Goal: Information Seeking & Learning: Compare options

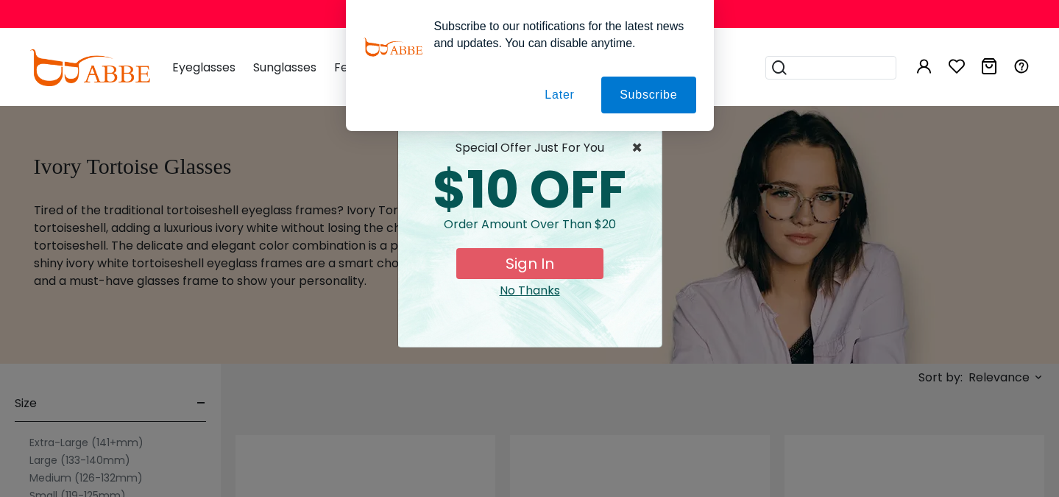
click at [632, 144] on span "×" at bounding box center [641, 148] width 18 height 18
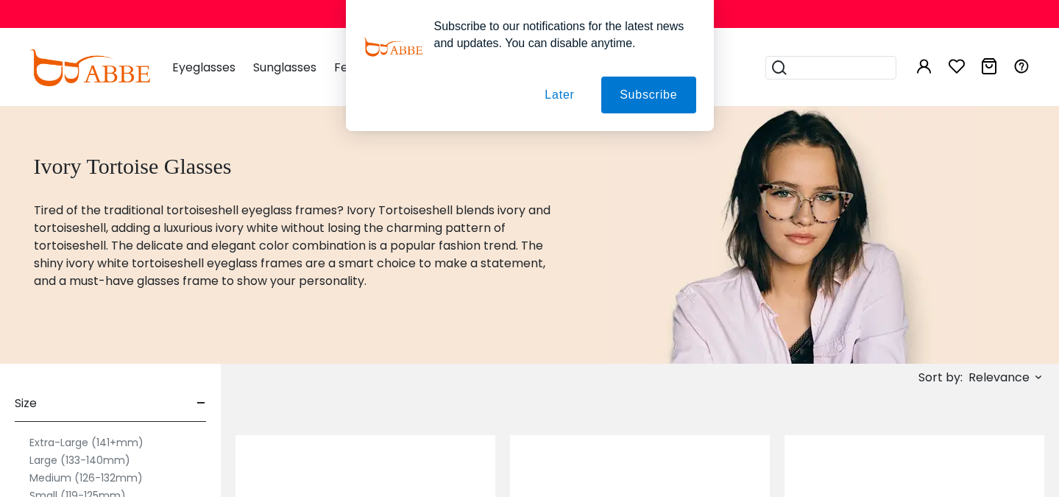
click at [551, 97] on button "Later" at bounding box center [559, 95] width 66 height 37
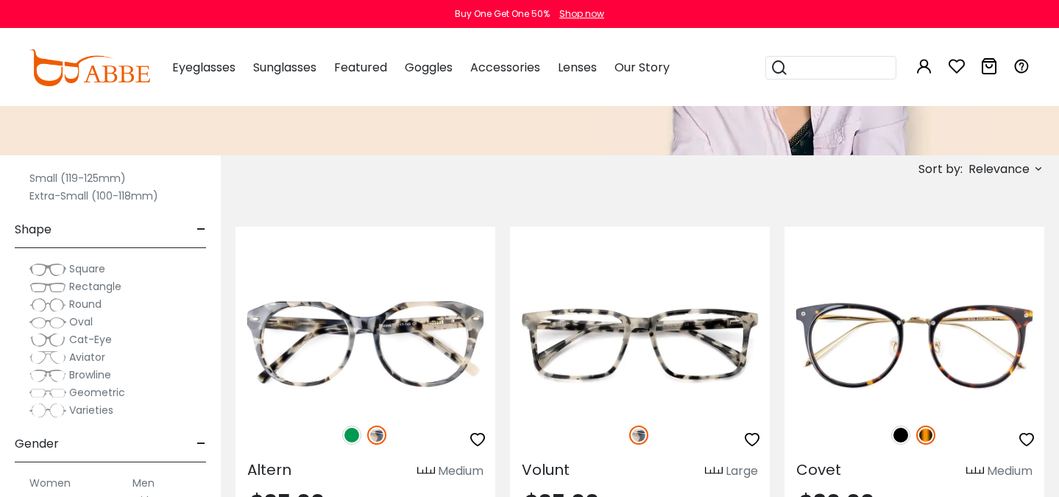
scroll to position [107, 0]
click at [81, 268] on span "Square" at bounding box center [87, 271] width 36 height 15
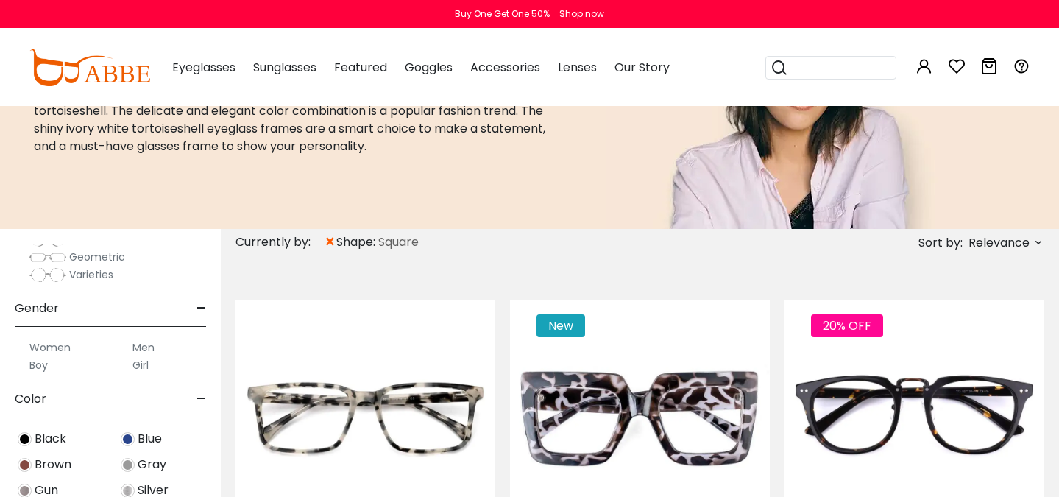
scroll to position [386, 0]
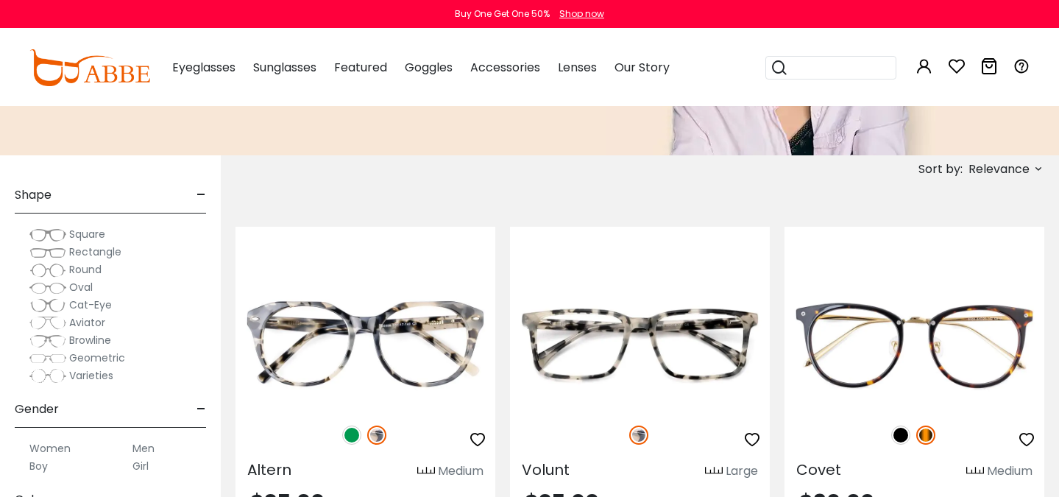
scroll to position [140, 0]
click at [107, 345] on span "Browline" at bounding box center [90, 343] width 42 height 15
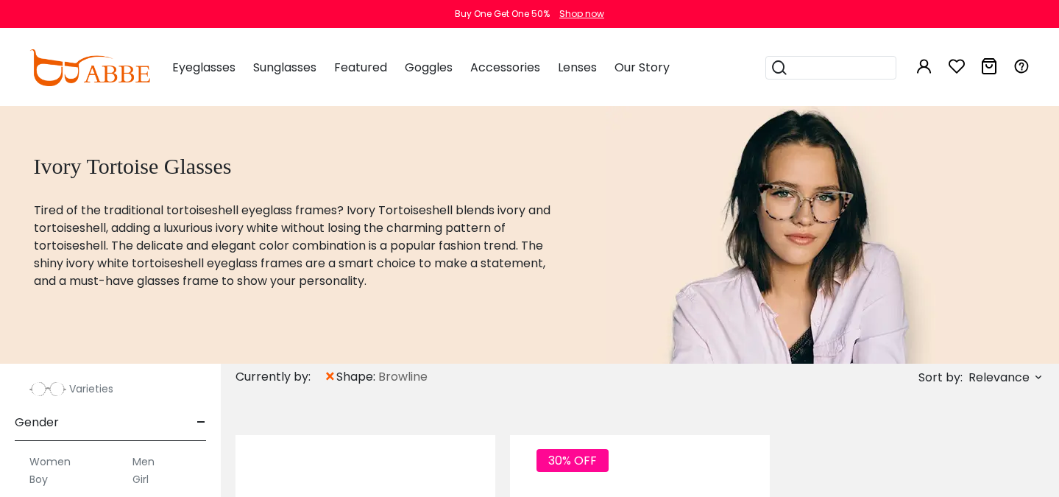
click at [329, 378] on span "×" at bounding box center [330, 377] width 13 height 27
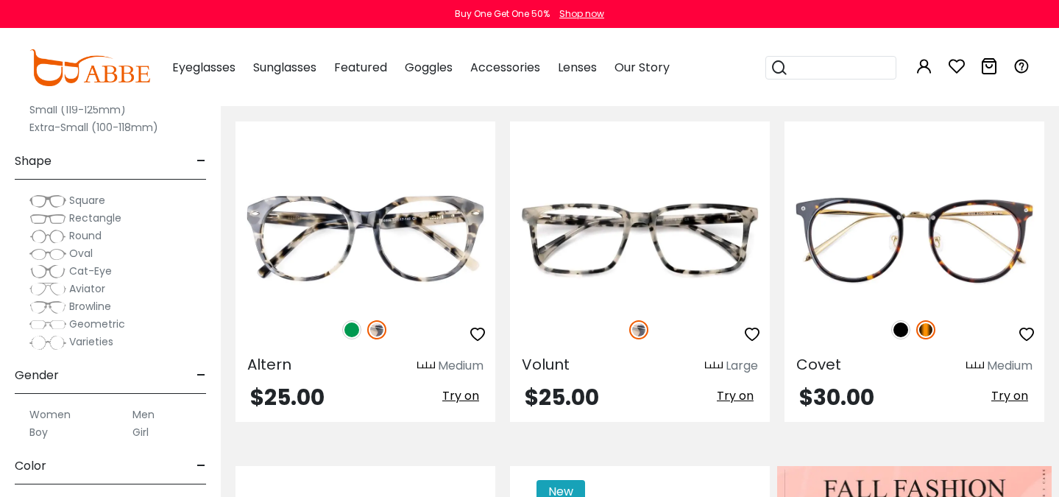
click at [88, 239] on span "Round" at bounding box center [85, 235] width 32 height 15
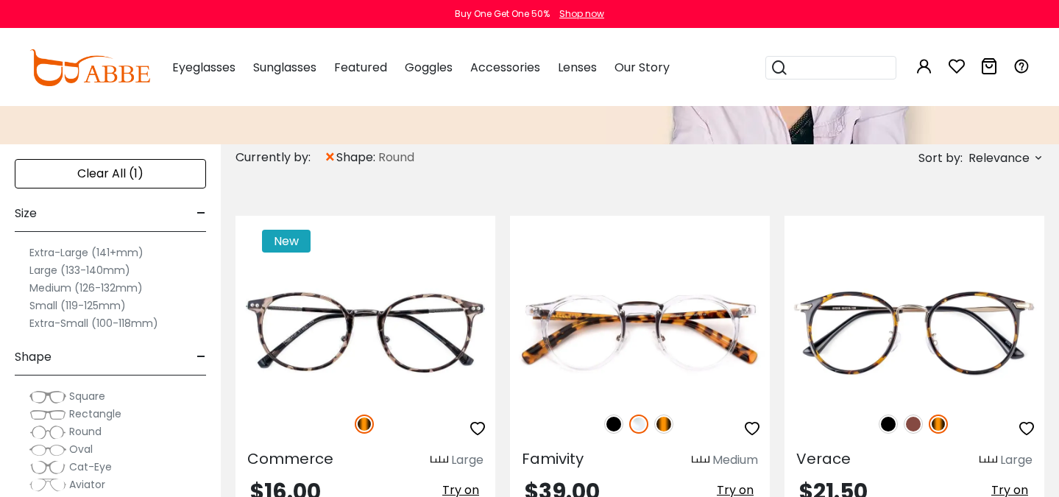
scroll to position [210, 0]
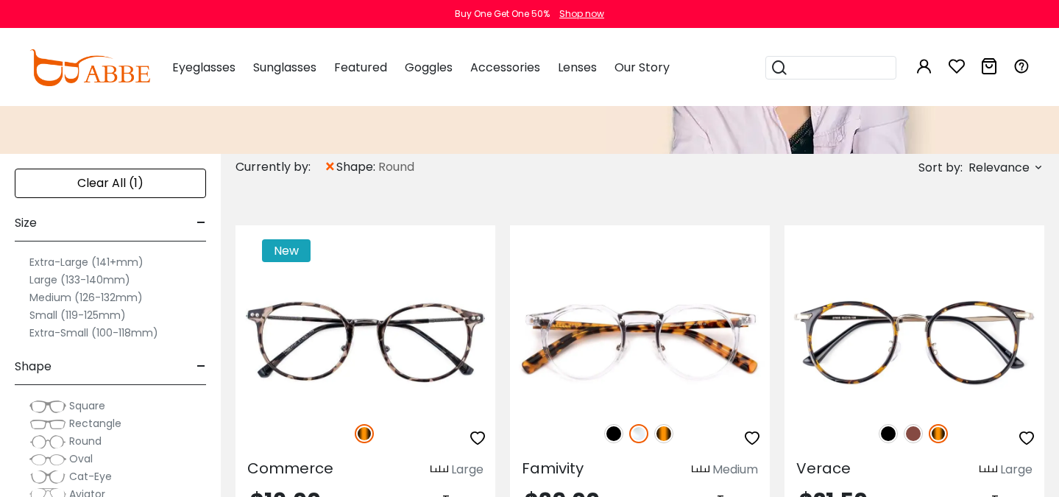
click at [329, 167] on span "×" at bounding box center [330, 167] width 13 height 27
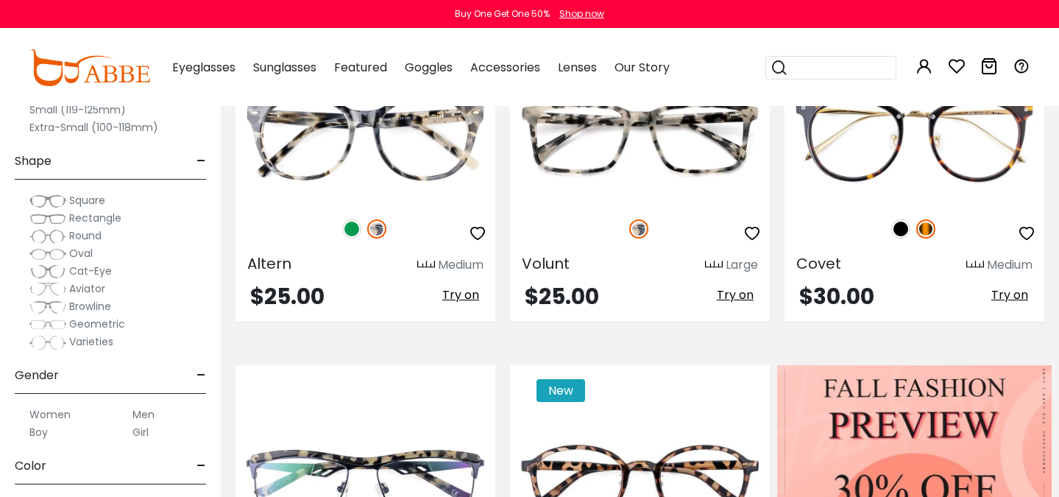
click at [112, 345] on span "Varieties" at bounding box center [91, 341] width 44 height 15
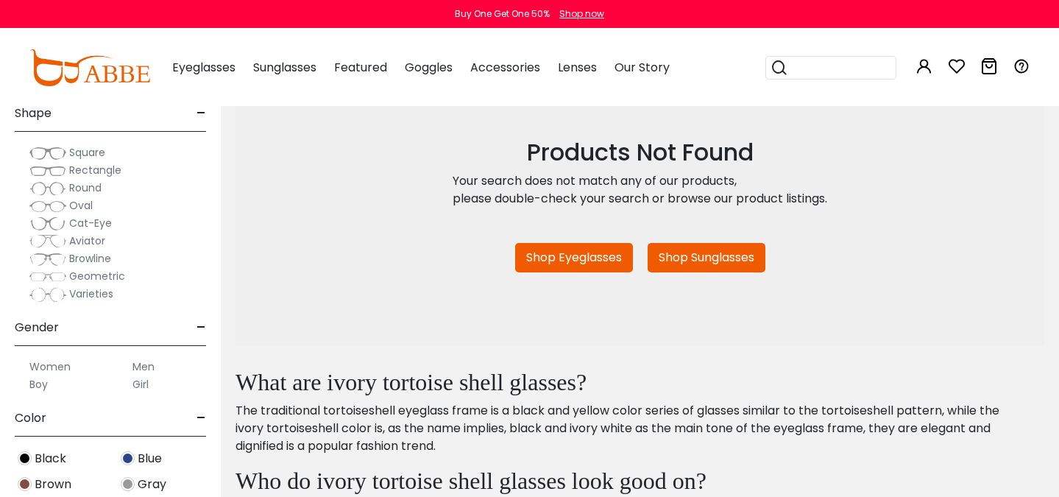
scroll to position [77, 0]
click at [80, 278] on span "Geometric" at bounding box center [97, 276] width 56 height 15
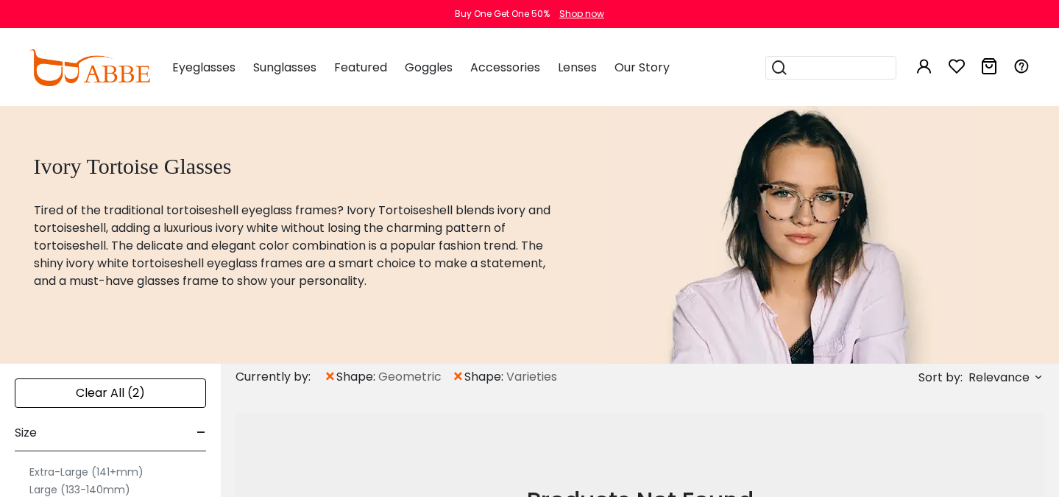
click at [332, 375] on span "×" at bounding box center [330, 377] width 13 height 27
click at [331, 376] on span "×" at bounding box center [330, 377] width 13 height 27
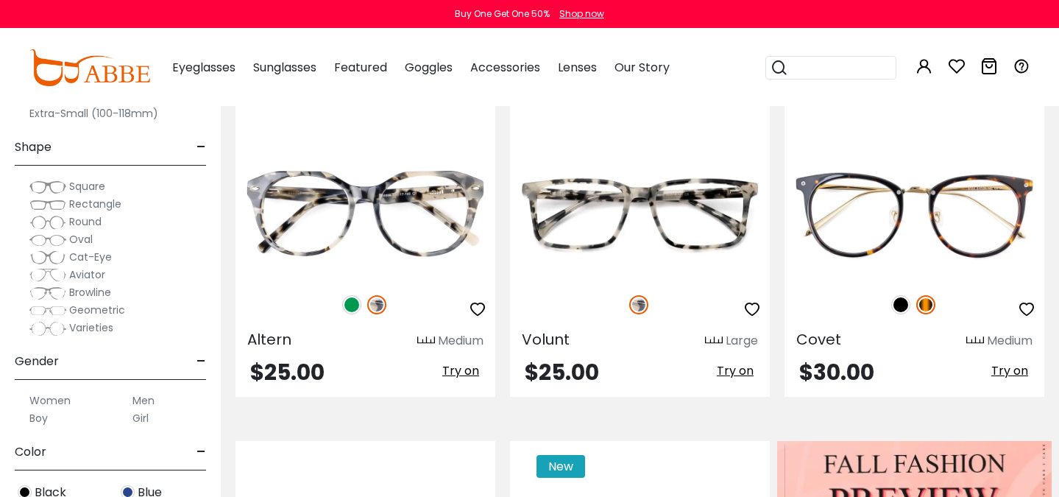
scroll to position [20, 0]
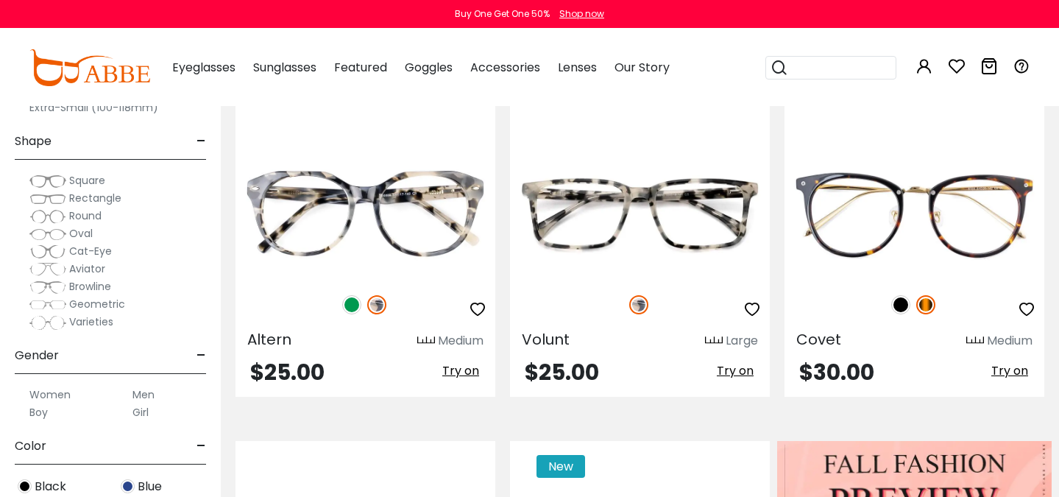
click at [86, 252] on span "Cat-Eye" at bounding box center [90, 251] width 43 height 15
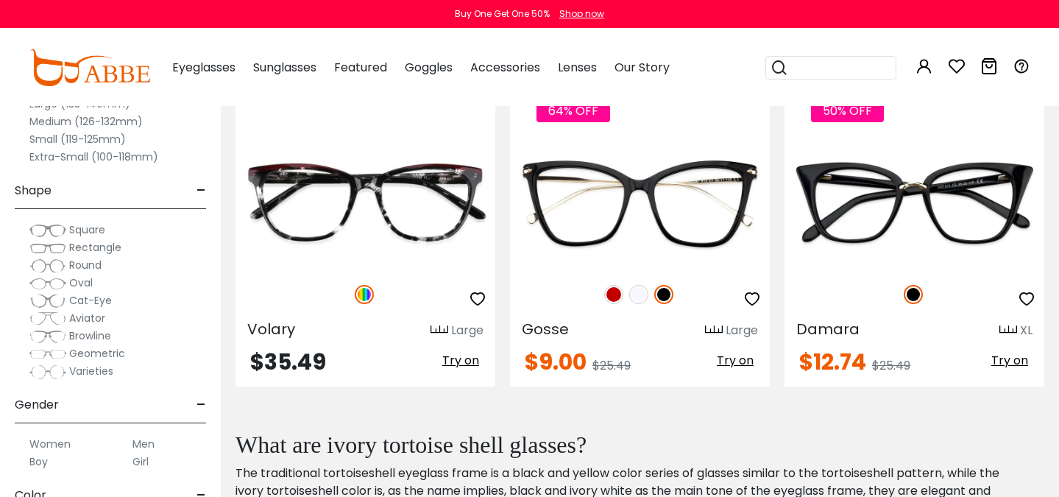
scroll to position [658, 0]
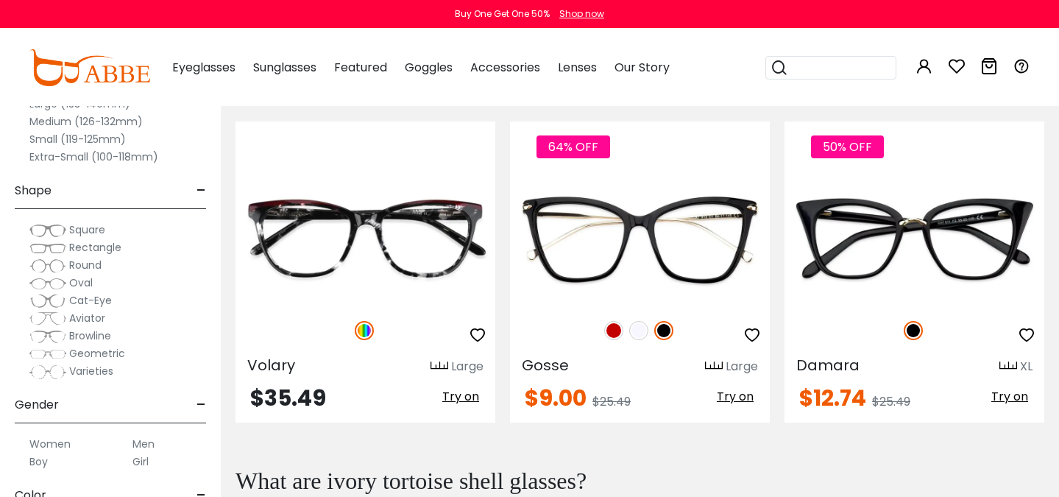
click at [82, 285] on span "Oval" at bounding box center [81, 282] width 24 height 15
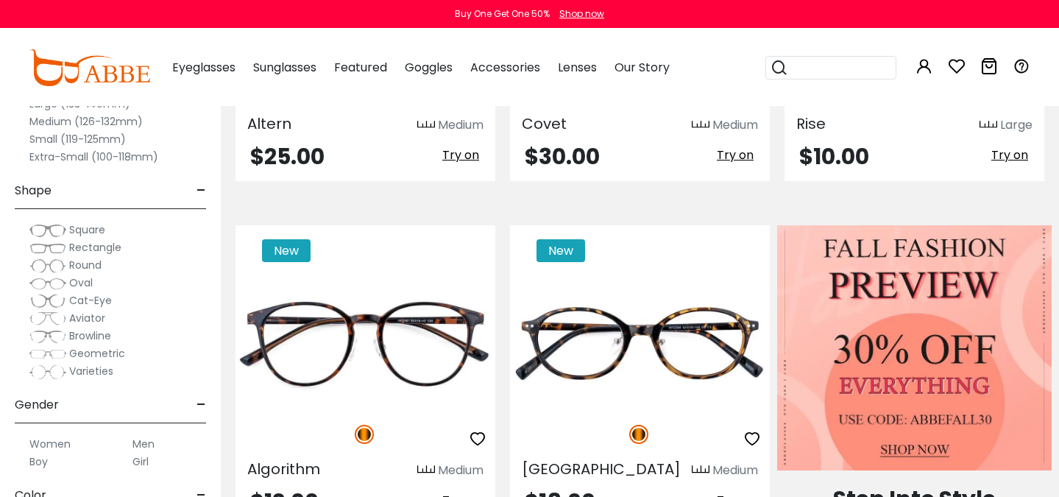
scroll to position [546, 0]
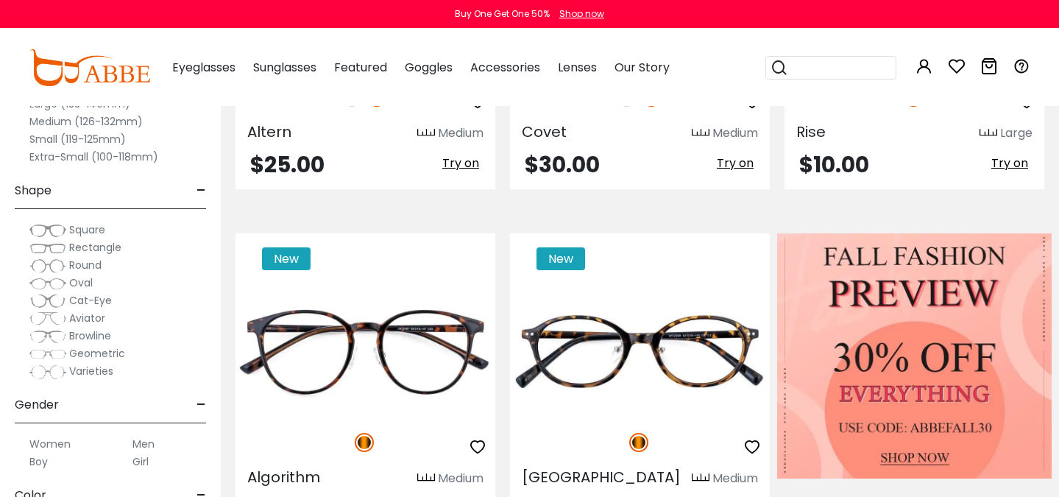
click at [100, 250] on span "Rectangle" at bounding box center [95, 247] width 52 height 15
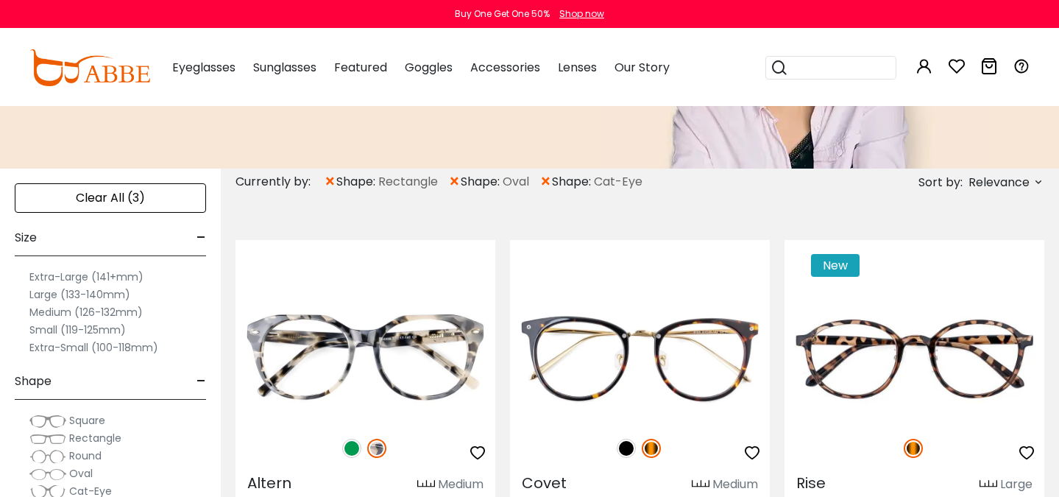
scroll to position [194, 0]
click at [458, 181] on span "×" at bounding box center [454, 182] width 13 height 27
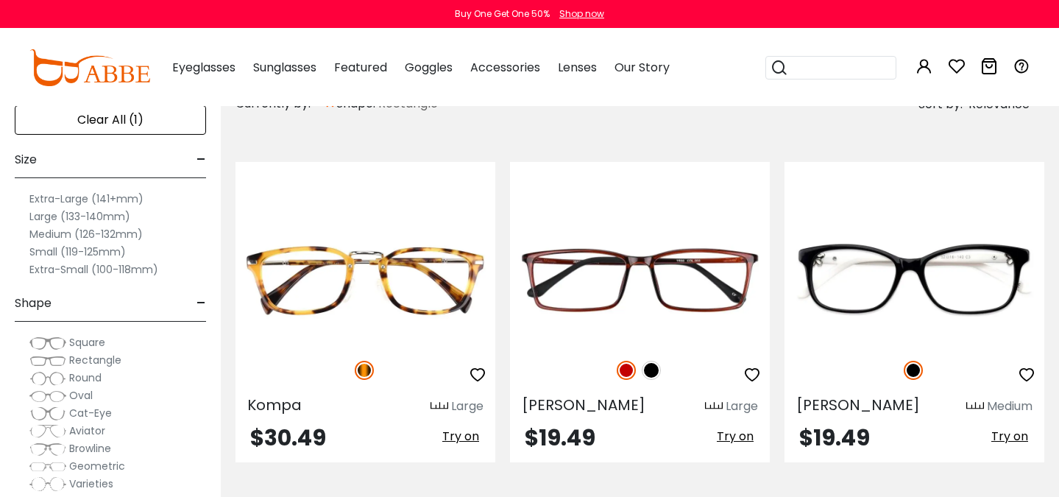
scroll to position [266, 0]
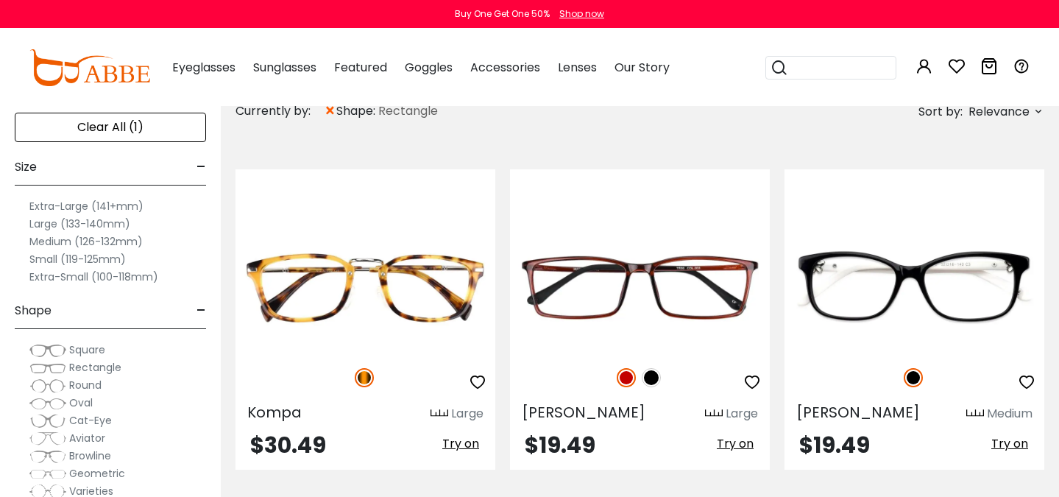
click at [98, 348] on span "Square" at bounding box center [87, 349] width 36 height 15
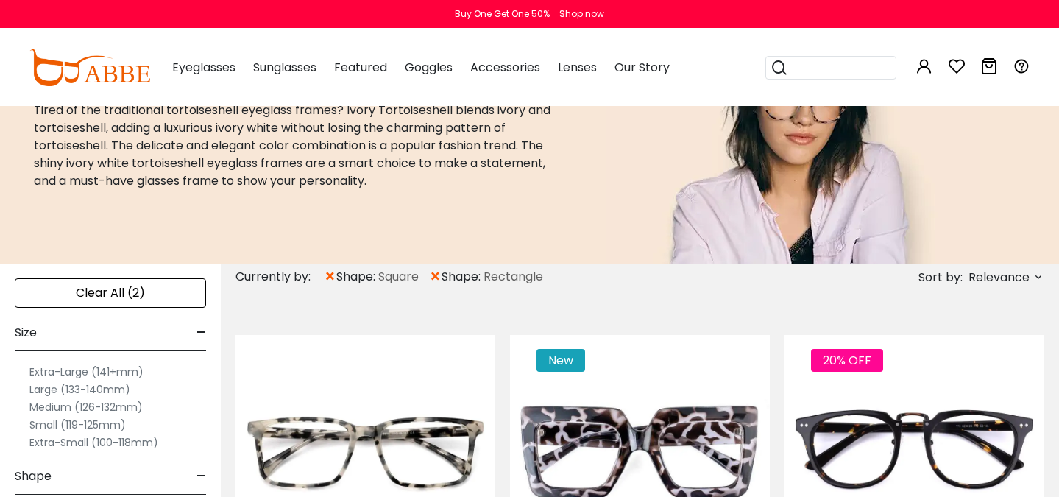
click at [441, 280] on span "×" at bounding box center [435, 277] width 13 height 27
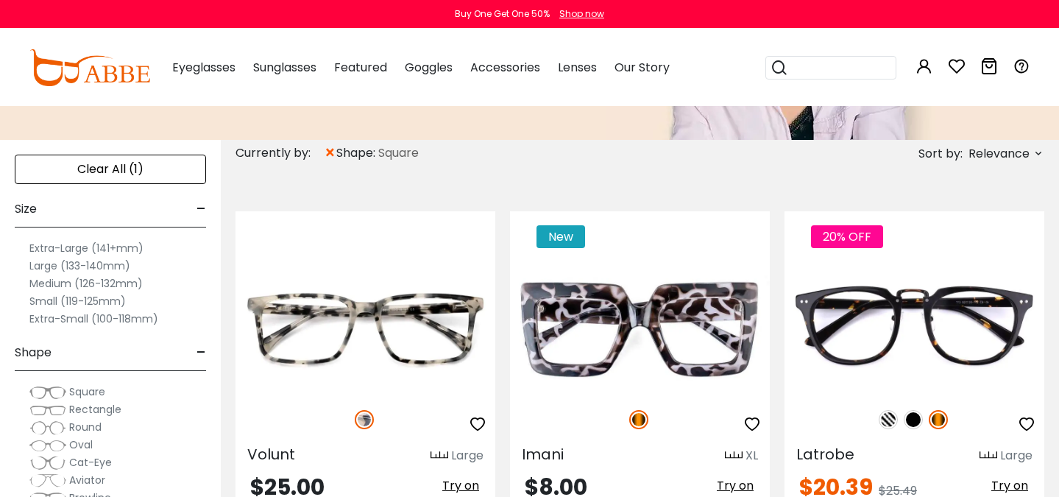
scroll to position [257, 0]
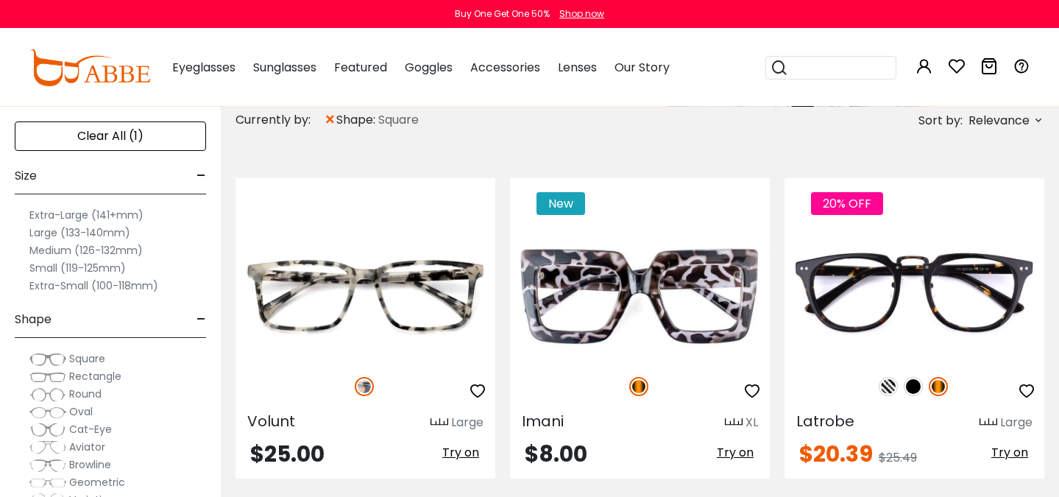
click at [333, 117] on span "×" at bounding box center [330, 120] width 13 height 27
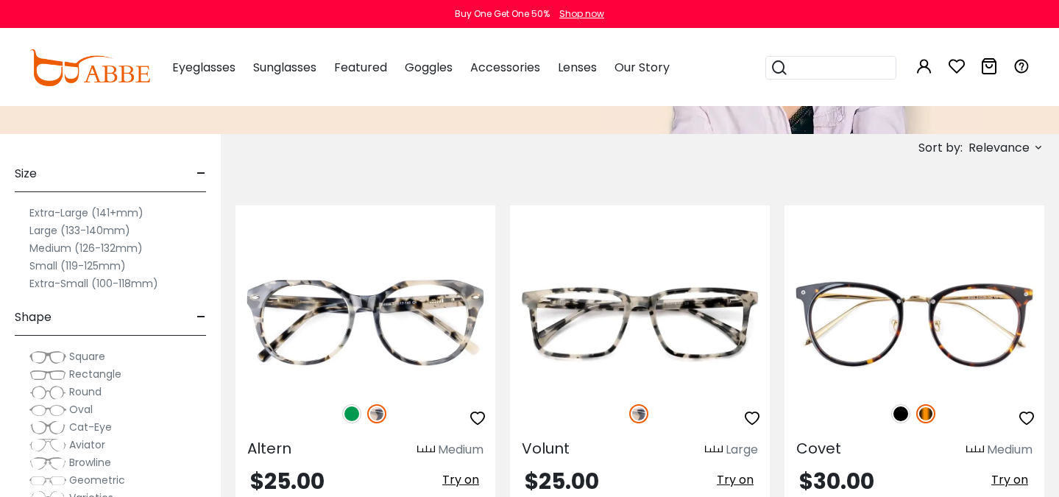
click at [93, 392] on span "Round" at bounding box center [85, 391] width 32 height 15
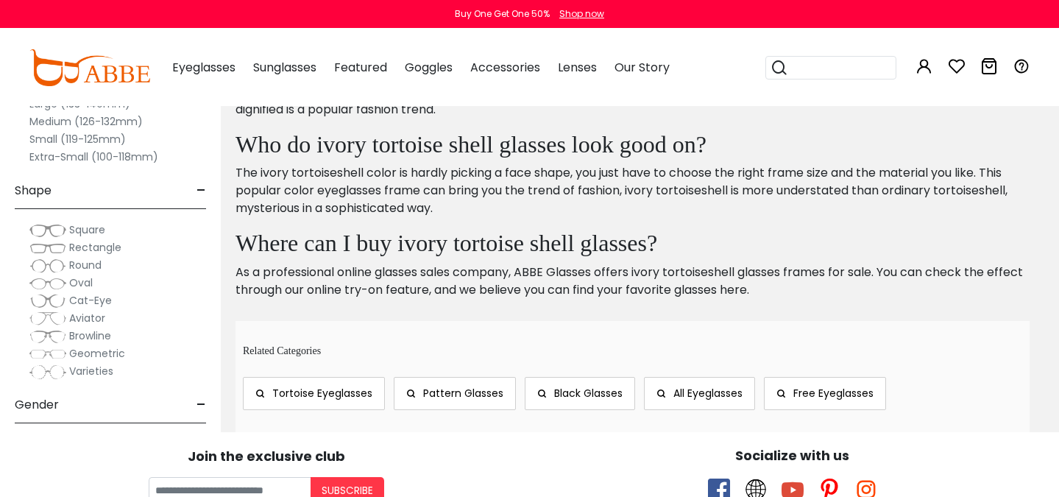
scroll to position [1035, 0]
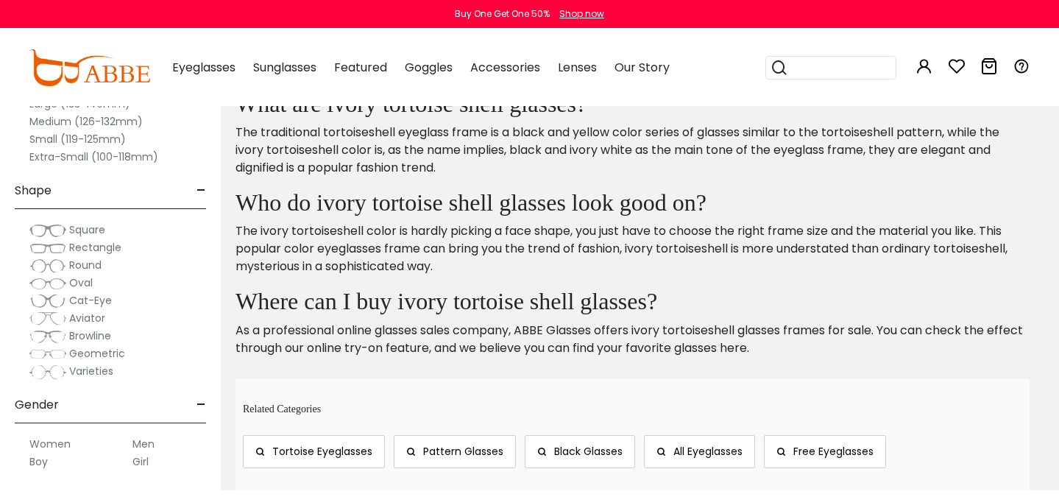
click at [81, 283] on span "Oval" at bounding box center [81, 282] width 24 height 15
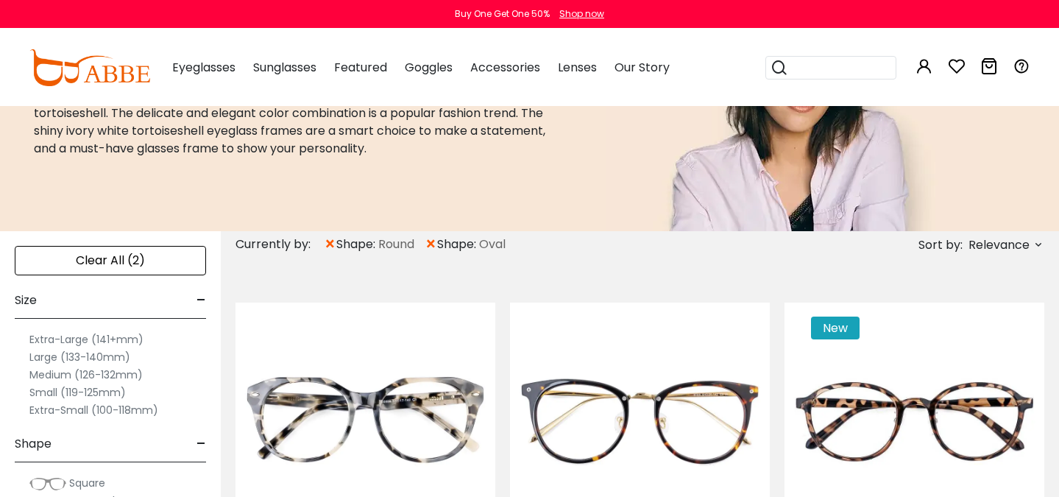
scroll to position [99, 0]
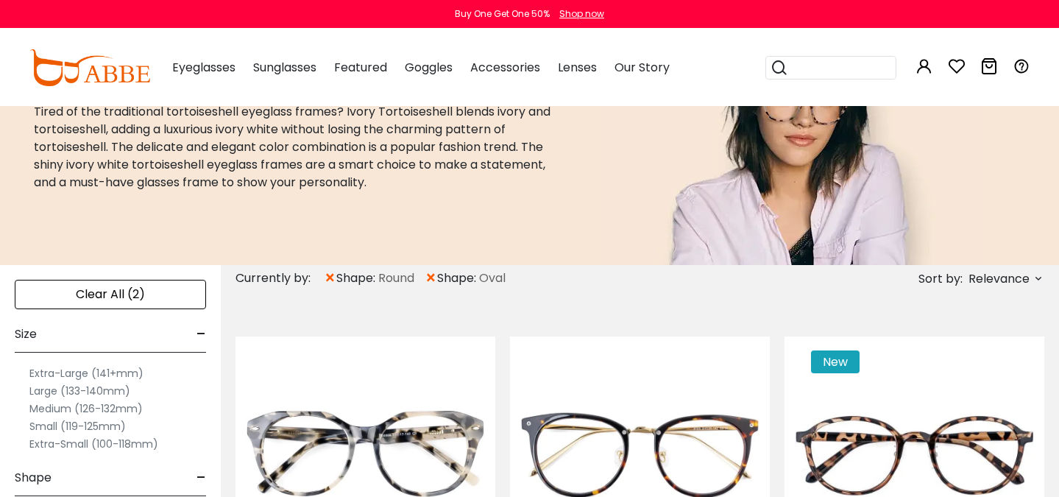
click at [330, 277] on span "×" at bounding box center [330, 278] width 13 height 27
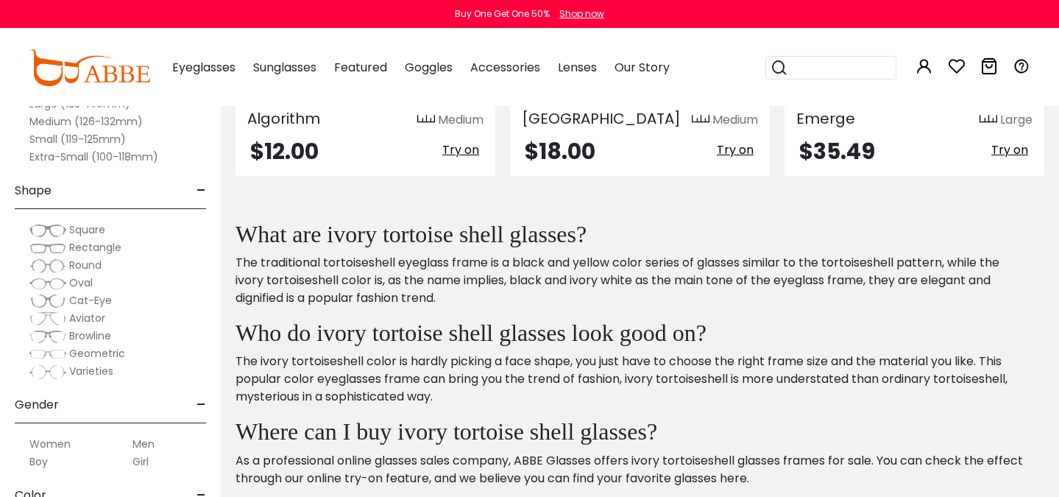
scroll to position [904, 0]
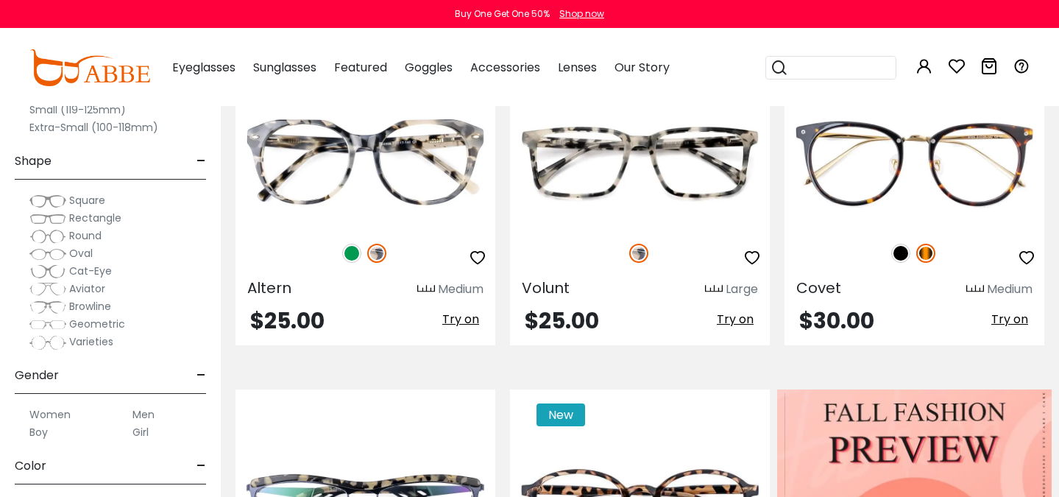
scroll to position [342, 0]
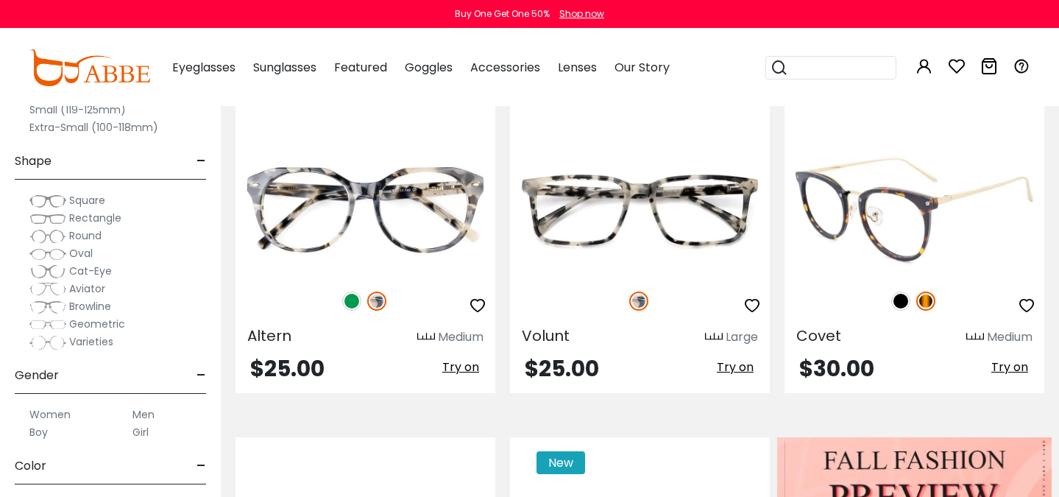
click at [898, 242] on img at bounding box center [915, 211] width 260 height 130
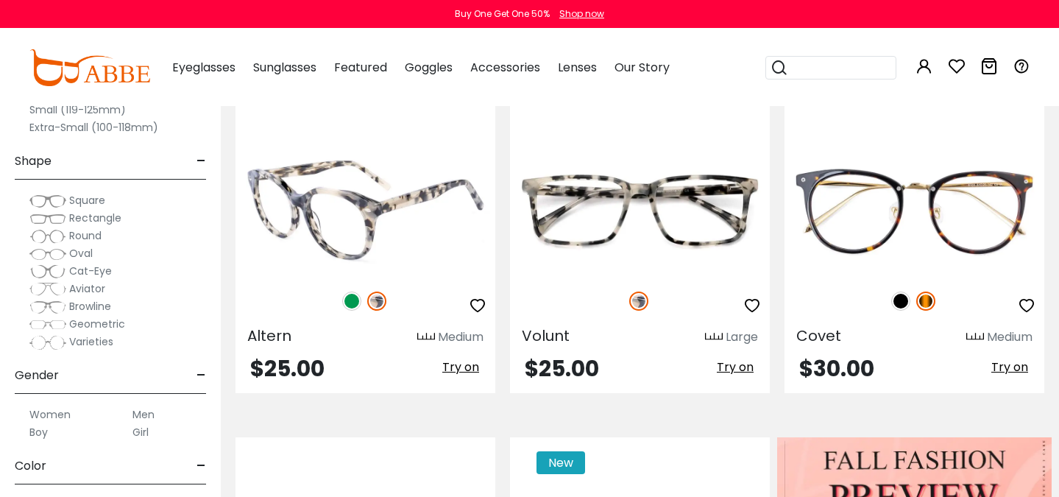
click at [386, 224] on img at bounding box center [366, 211] width 260 height 130
